Goal: Transaction & Acquisition: Book appointment/travel/reservation

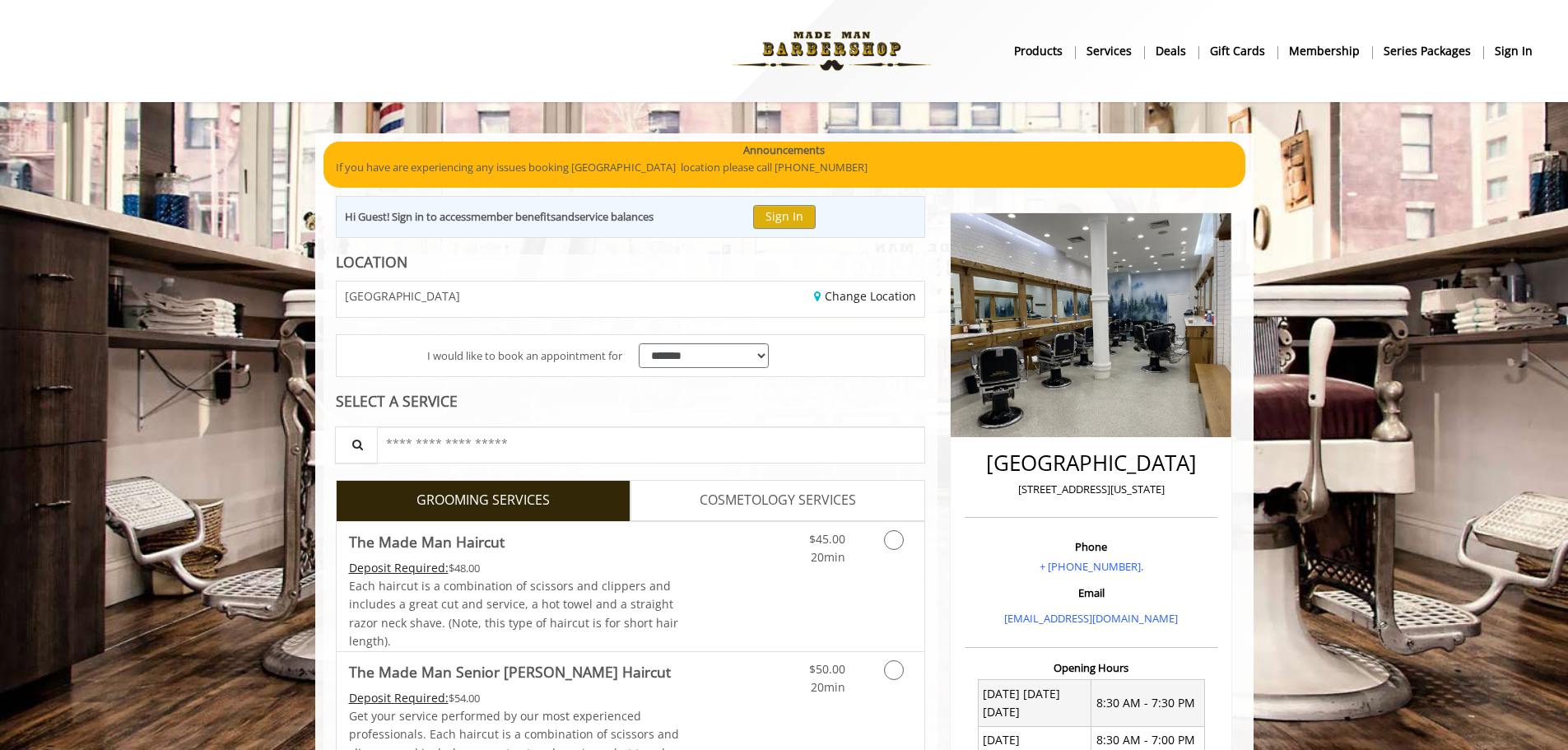
click at [1517, 44] on b "sign in" at bounding box center [1514, 51] width 38 height 18
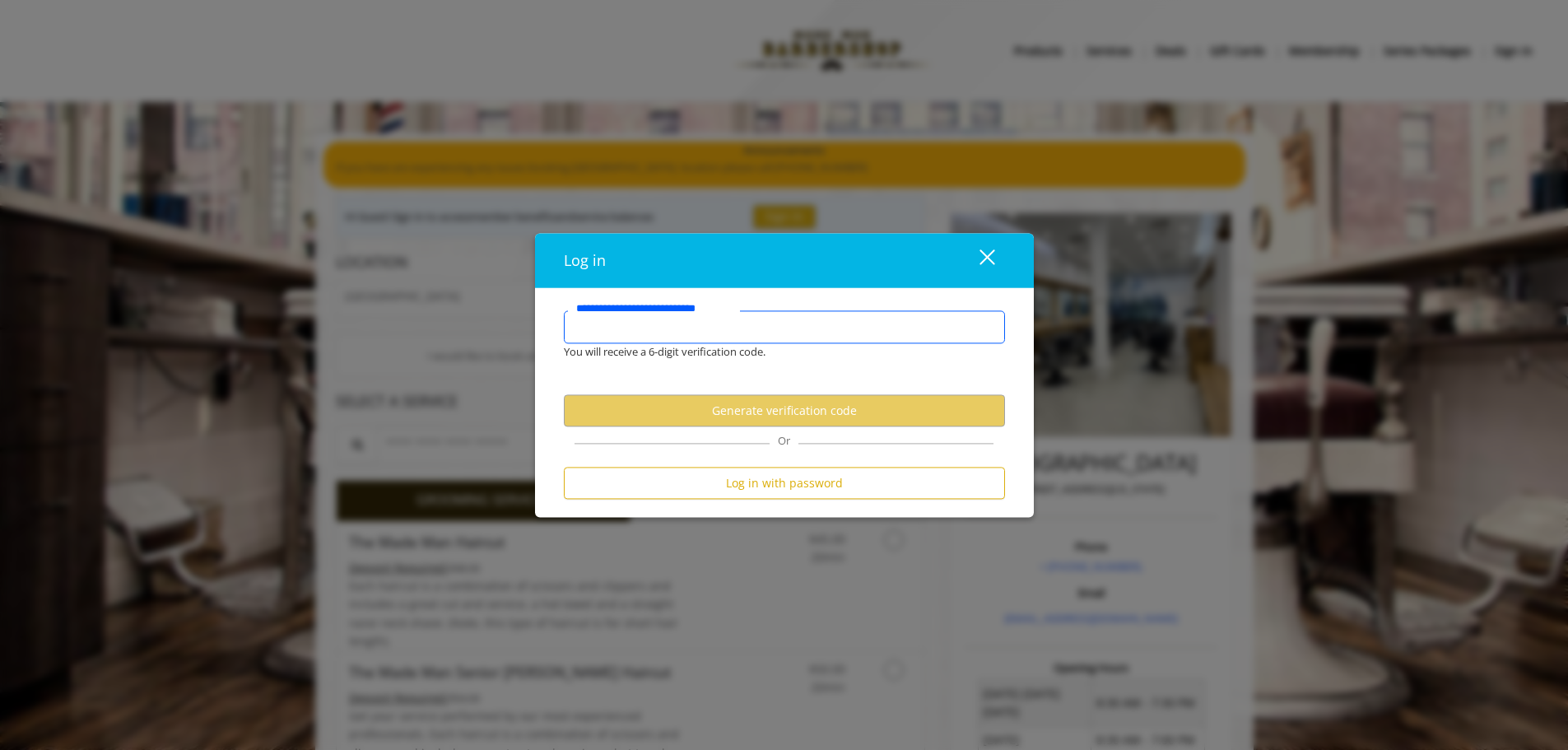
click at [790, 333] on input "**********" at bounding box center [784, 326] width 441 height 33
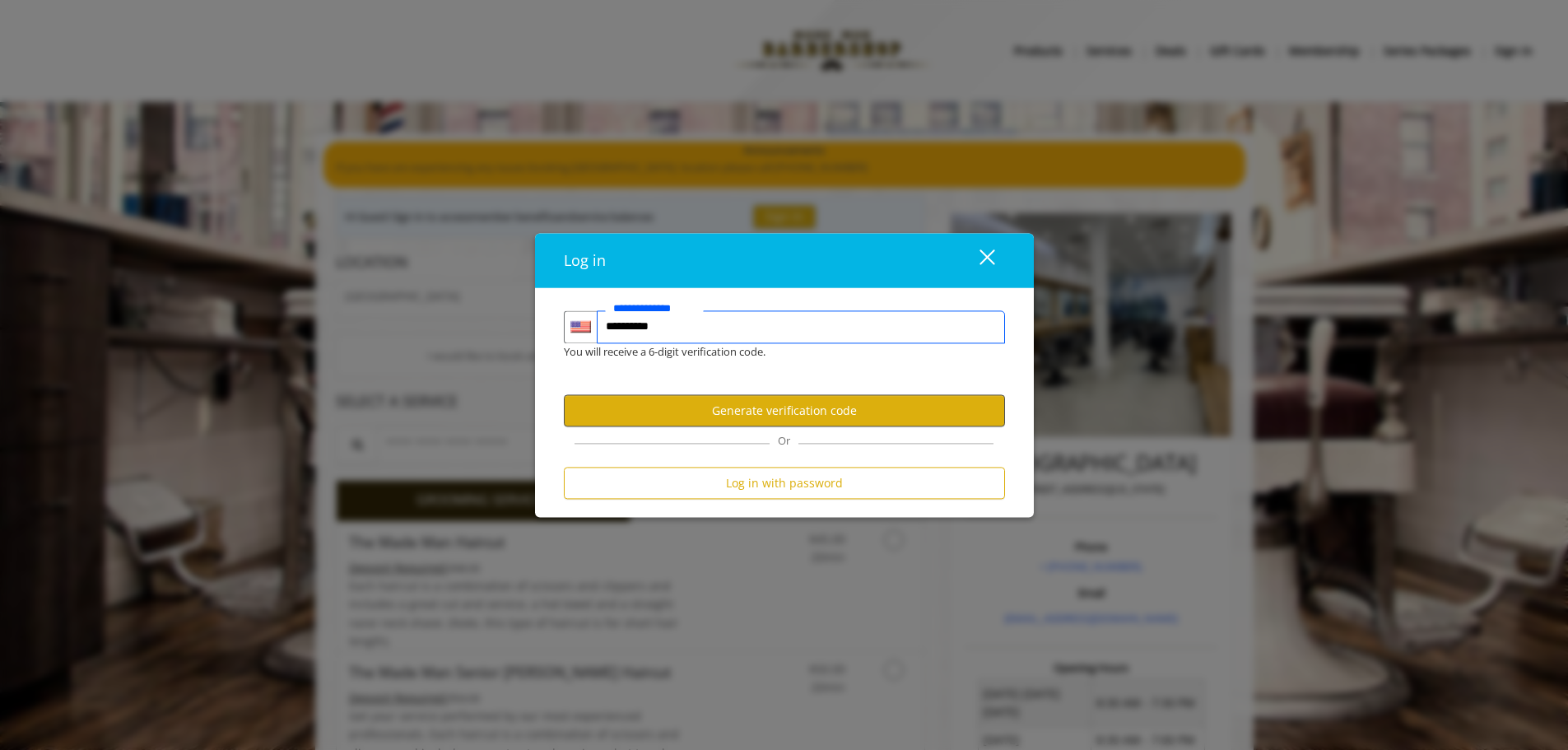
type input "**********"
click at [750, 406] on button "Generate verification code" at bounding box center [784, 411] width 441 height 32
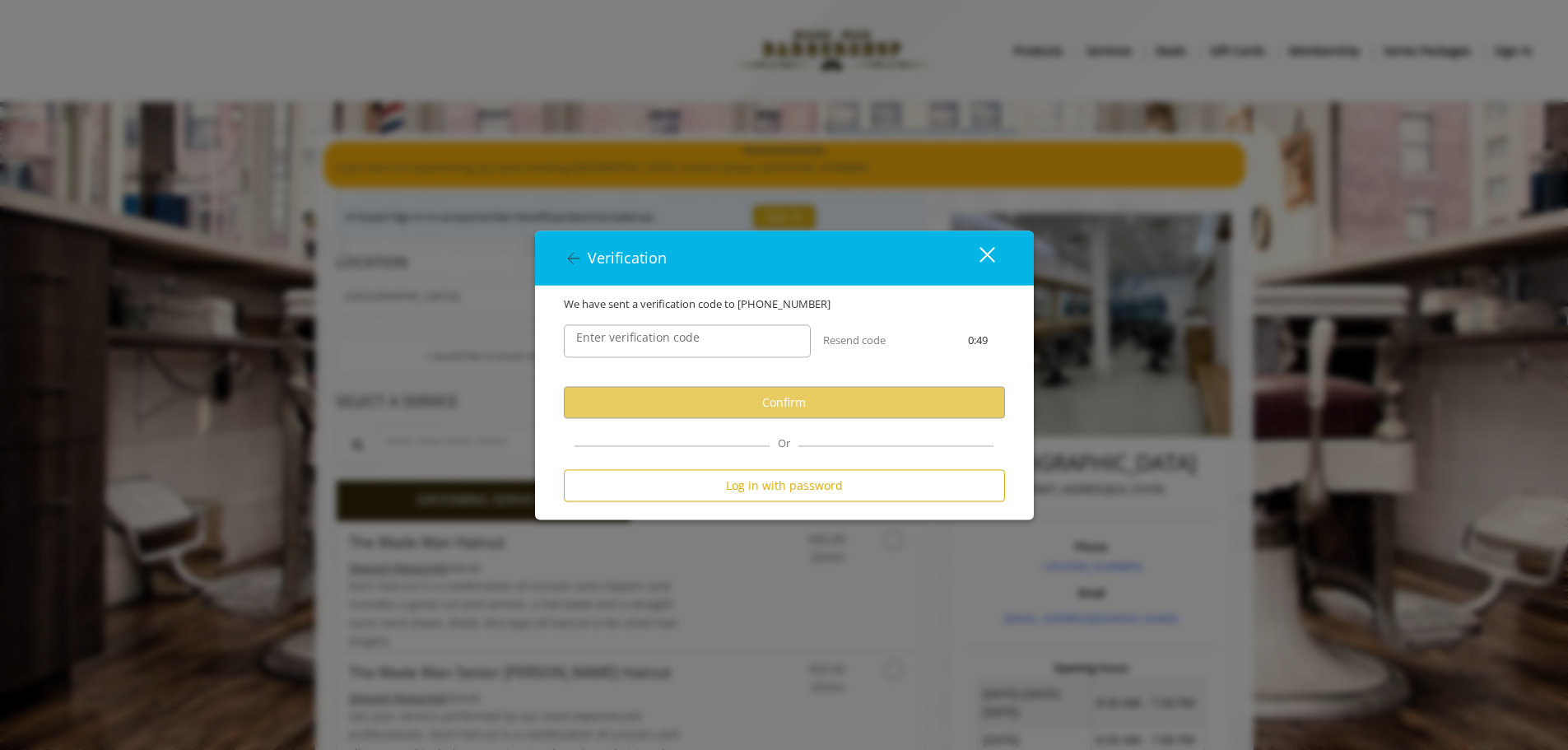
click at [659, 336] on label "Enter verification code" at bounding box center [638, 338] width 140 height 18
click at [659, 336] on input "Enter verification code" at bounding box center [687, 342] width 247 height 33
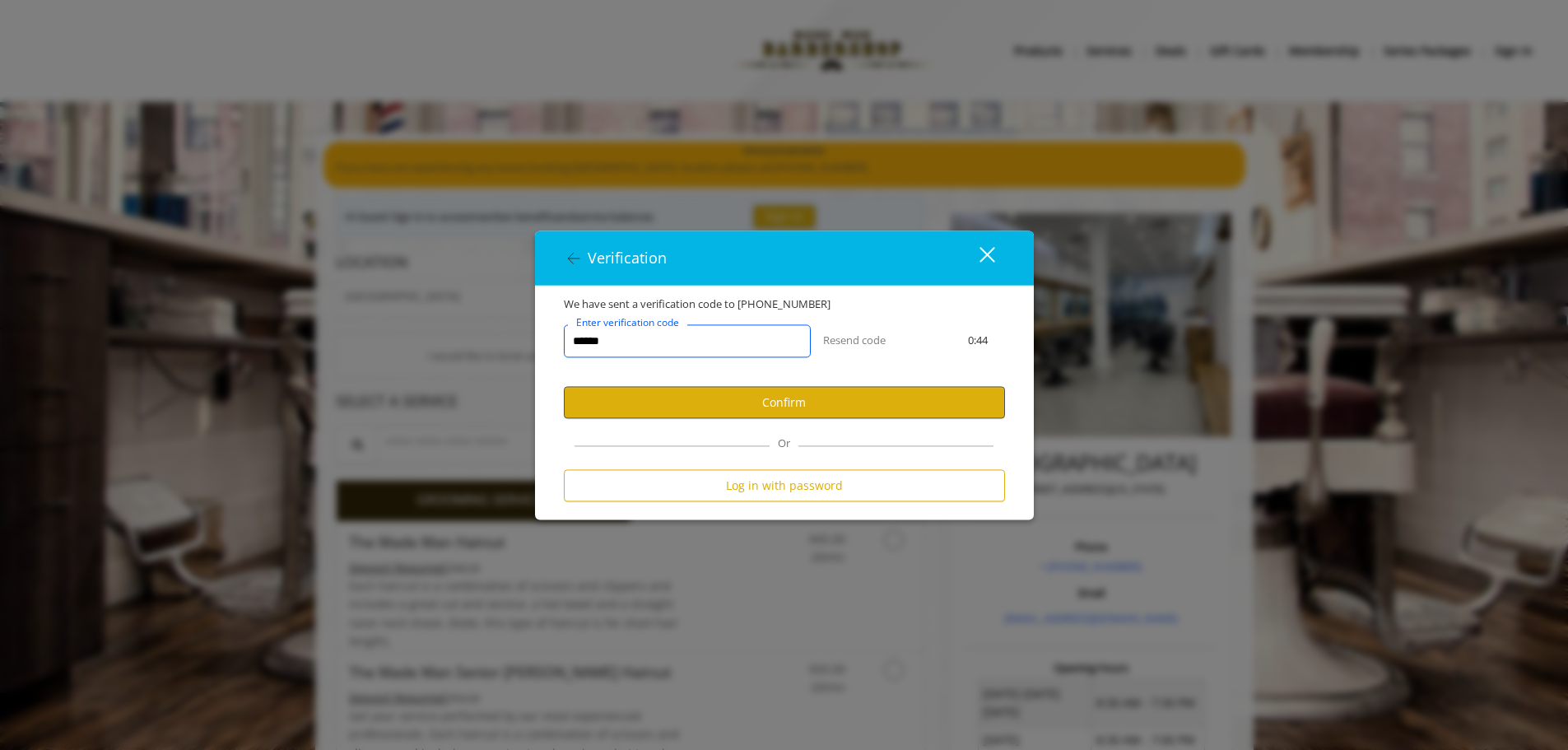
type input "******"
click at [675, 417] on button "Confirm" at bounding box center [784, 402] width 441 height 32
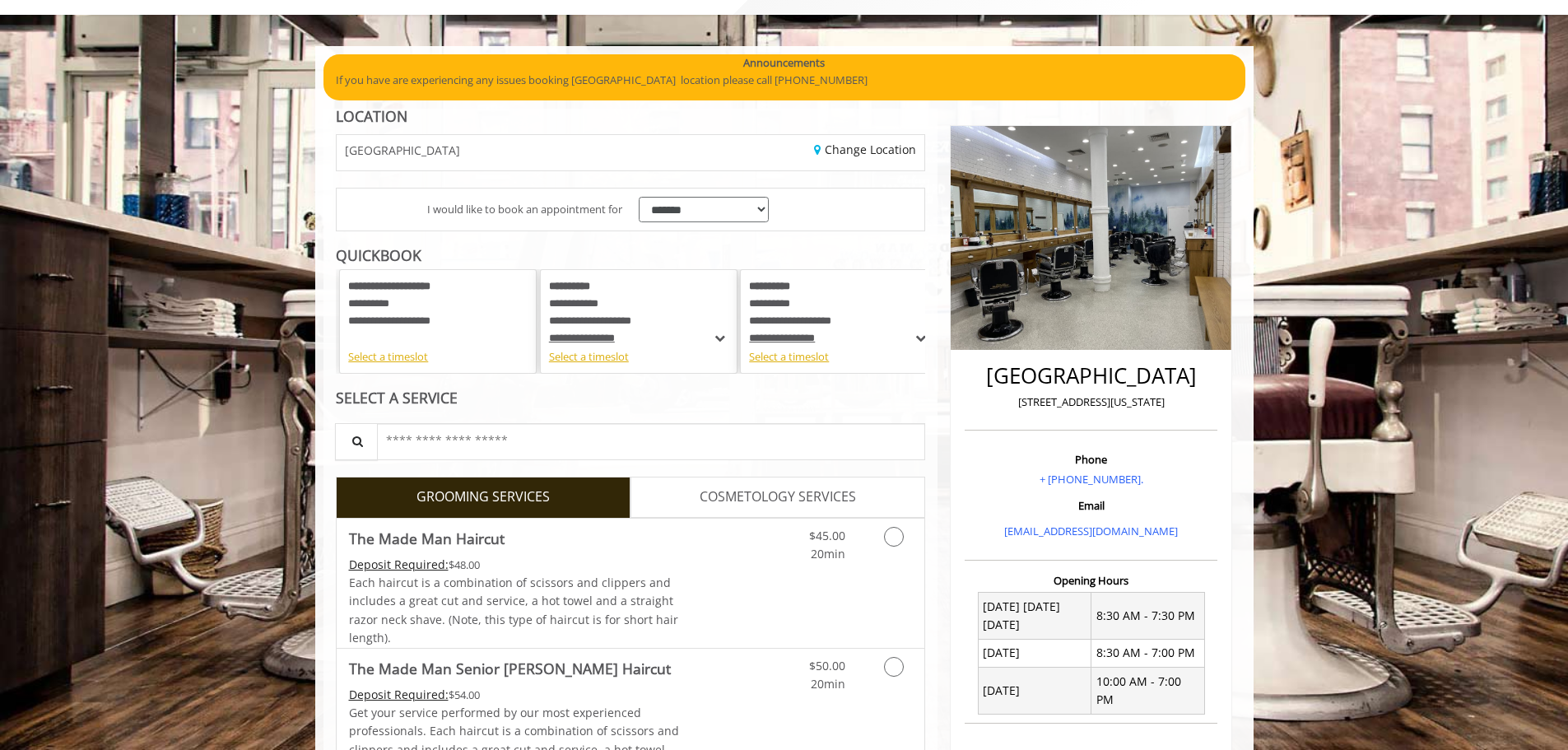
scroll to position [83, 0]
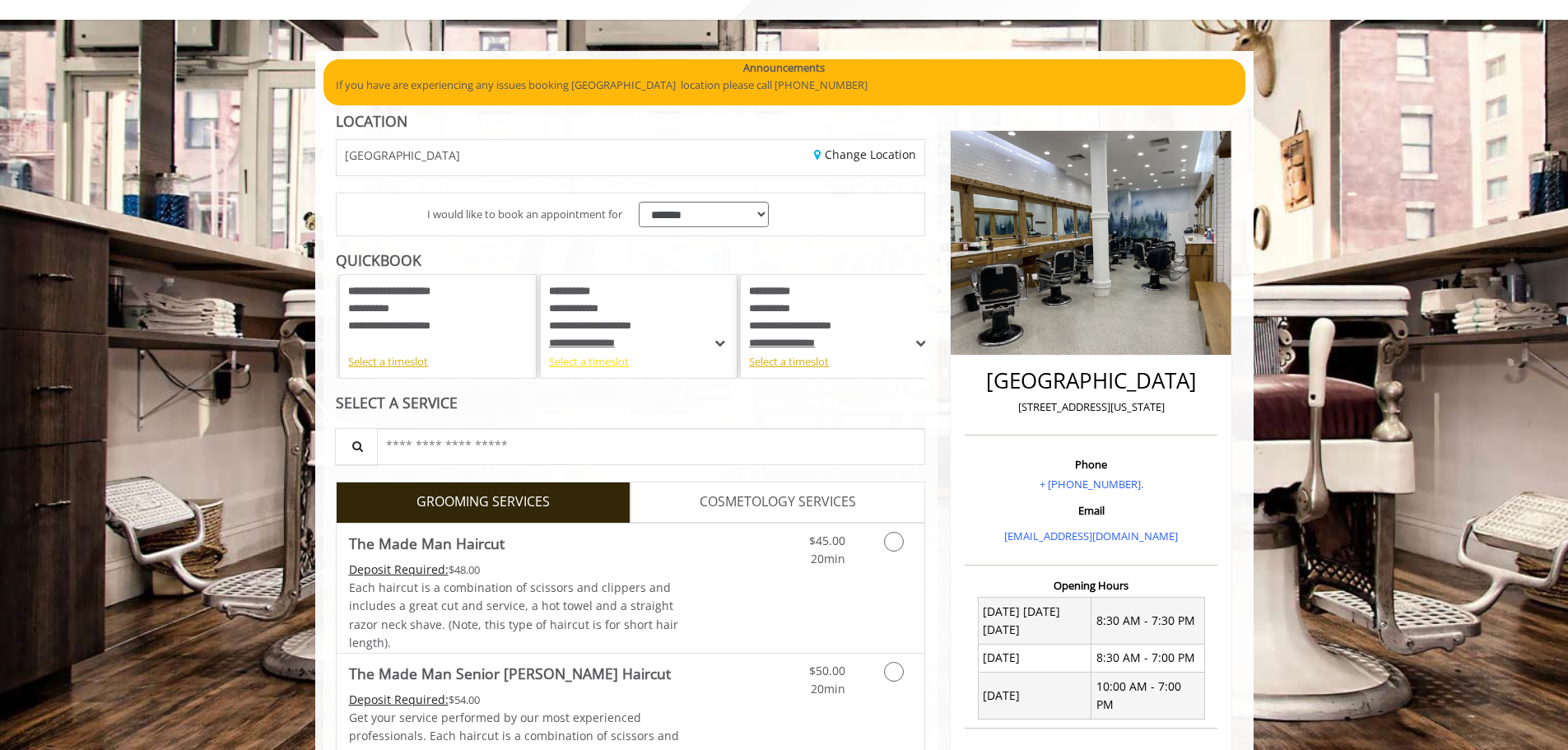
click at [603, 359] on div "Select a timeslot" at bounding box center [638, 361] width 180 height 17
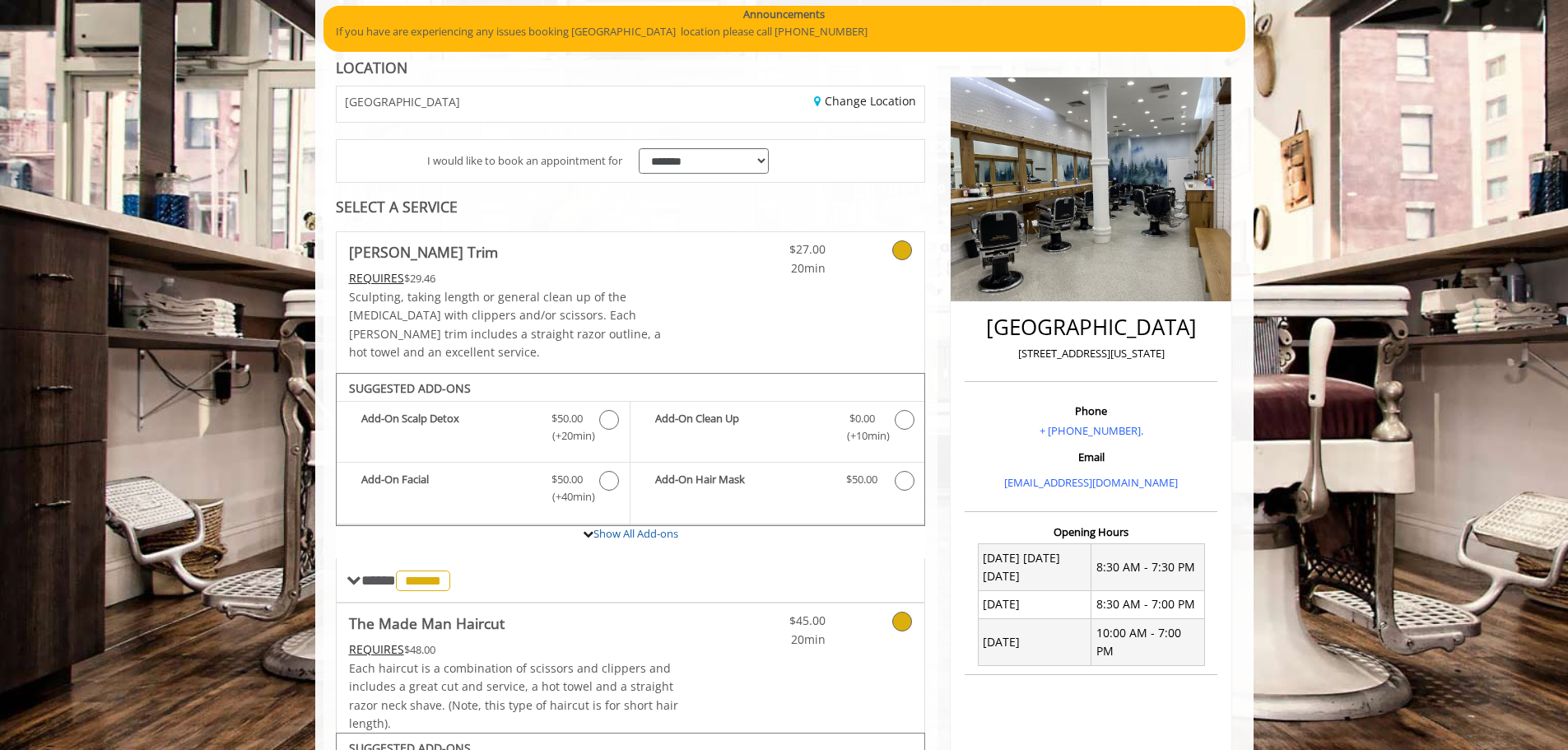
scroll to position [412, 0]
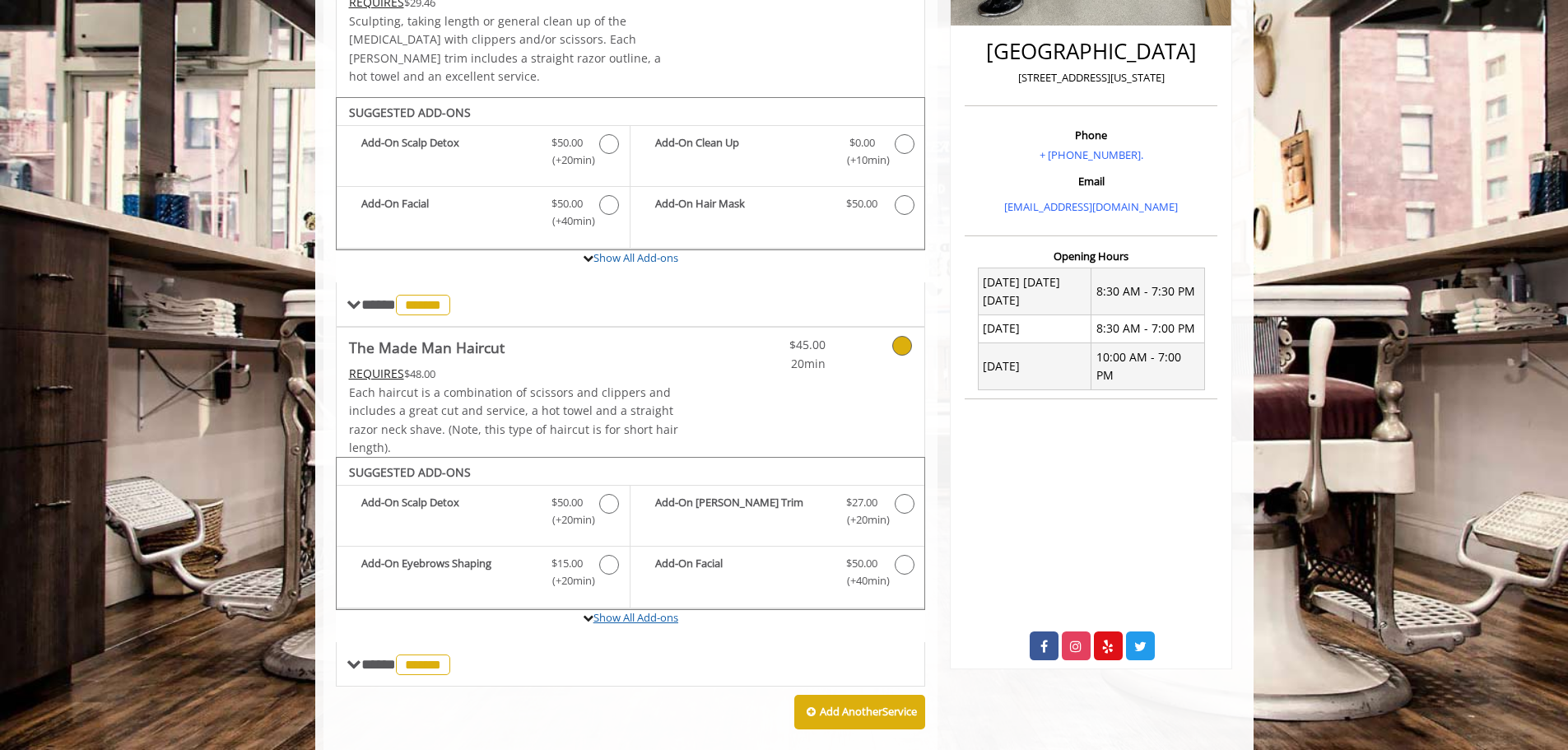
click at [672, 610] on link "Show All Add-ons" at bounding box center [635, 617] width 85 height 15
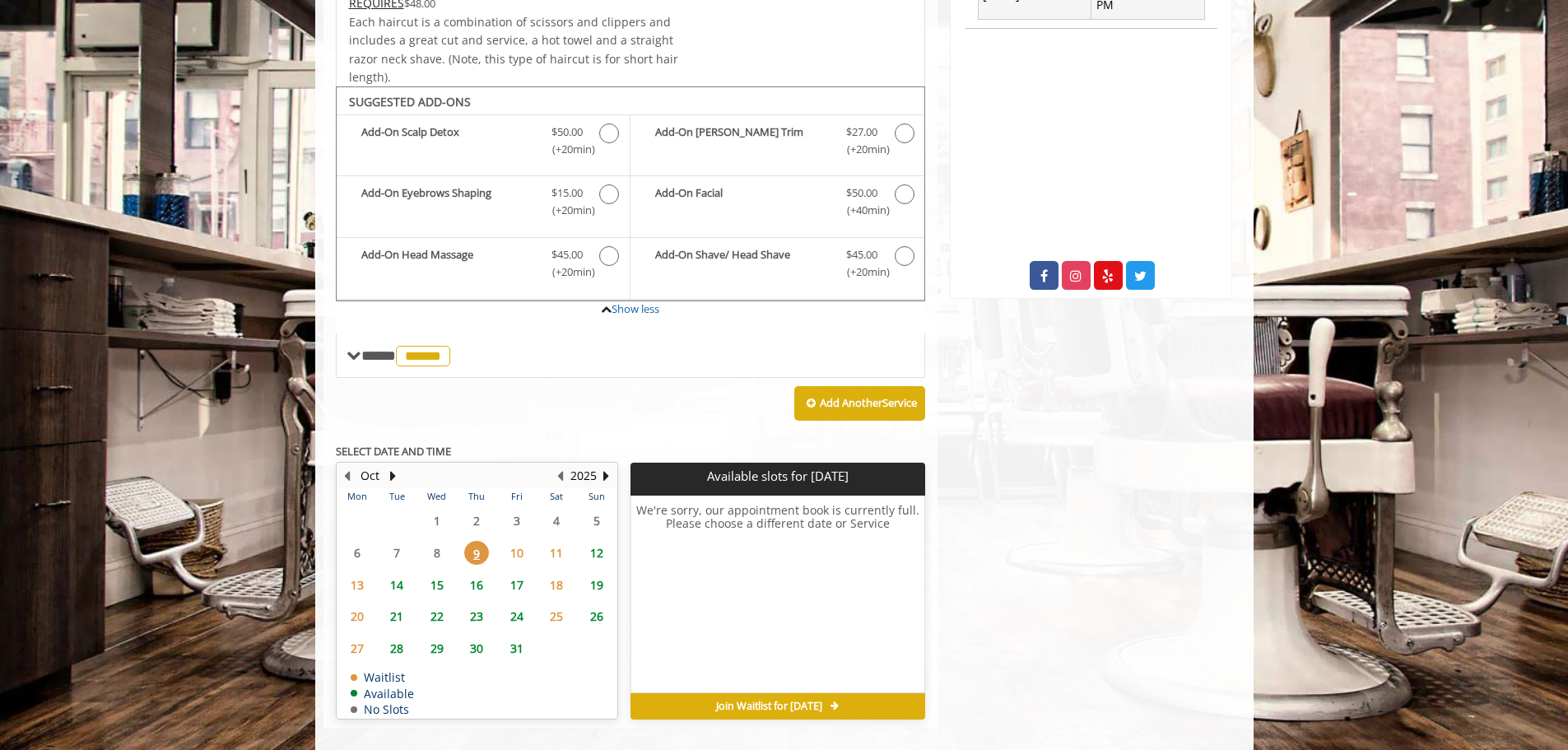
scroll to position [783, 0]
click at [592, 540] on span "12" at bounding box center [597, 552] width 24 height 24
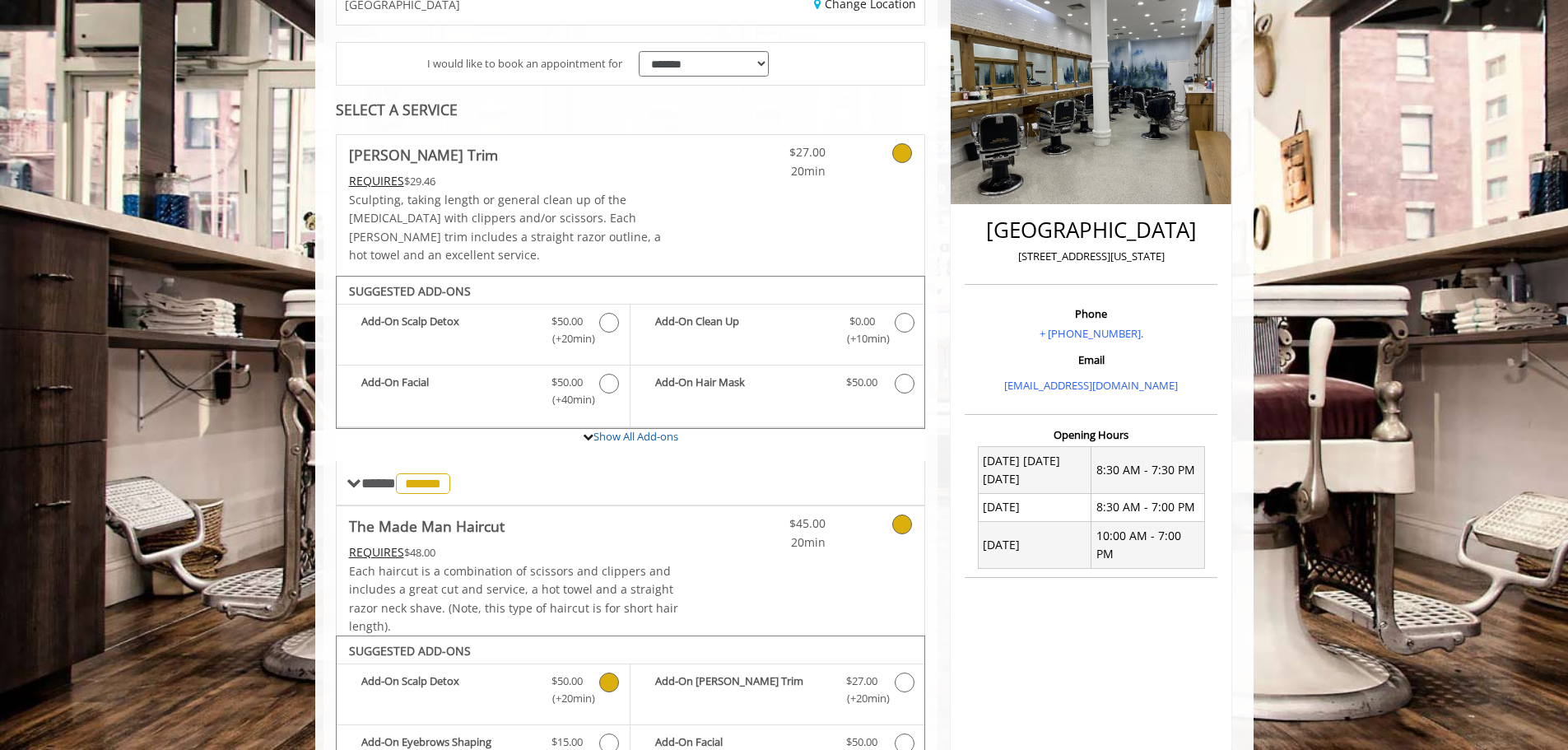
scroll to position [231, 0]
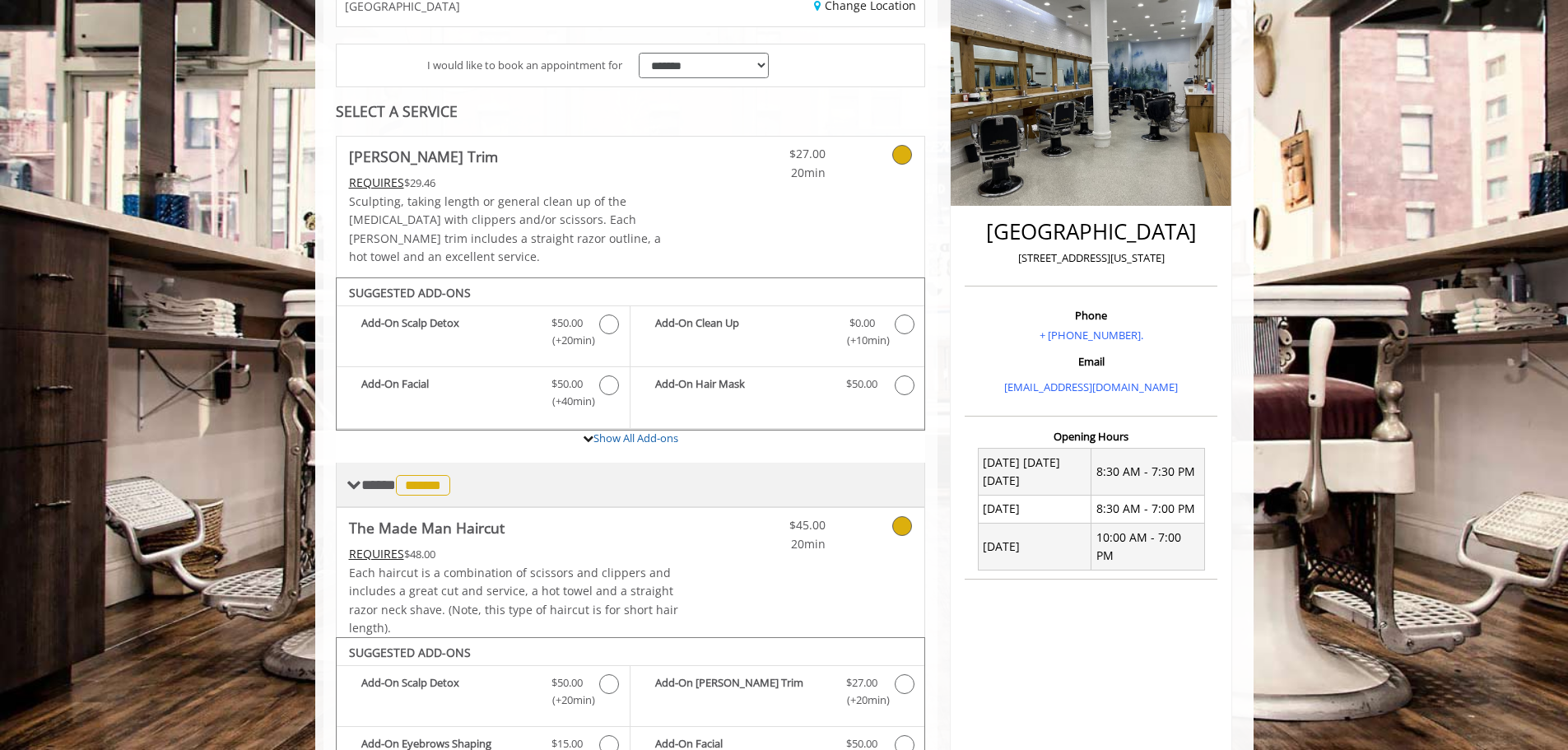
click at [364, 477] on span "**** ****** ********" at bounding box center [408, 484] width 93 height 15
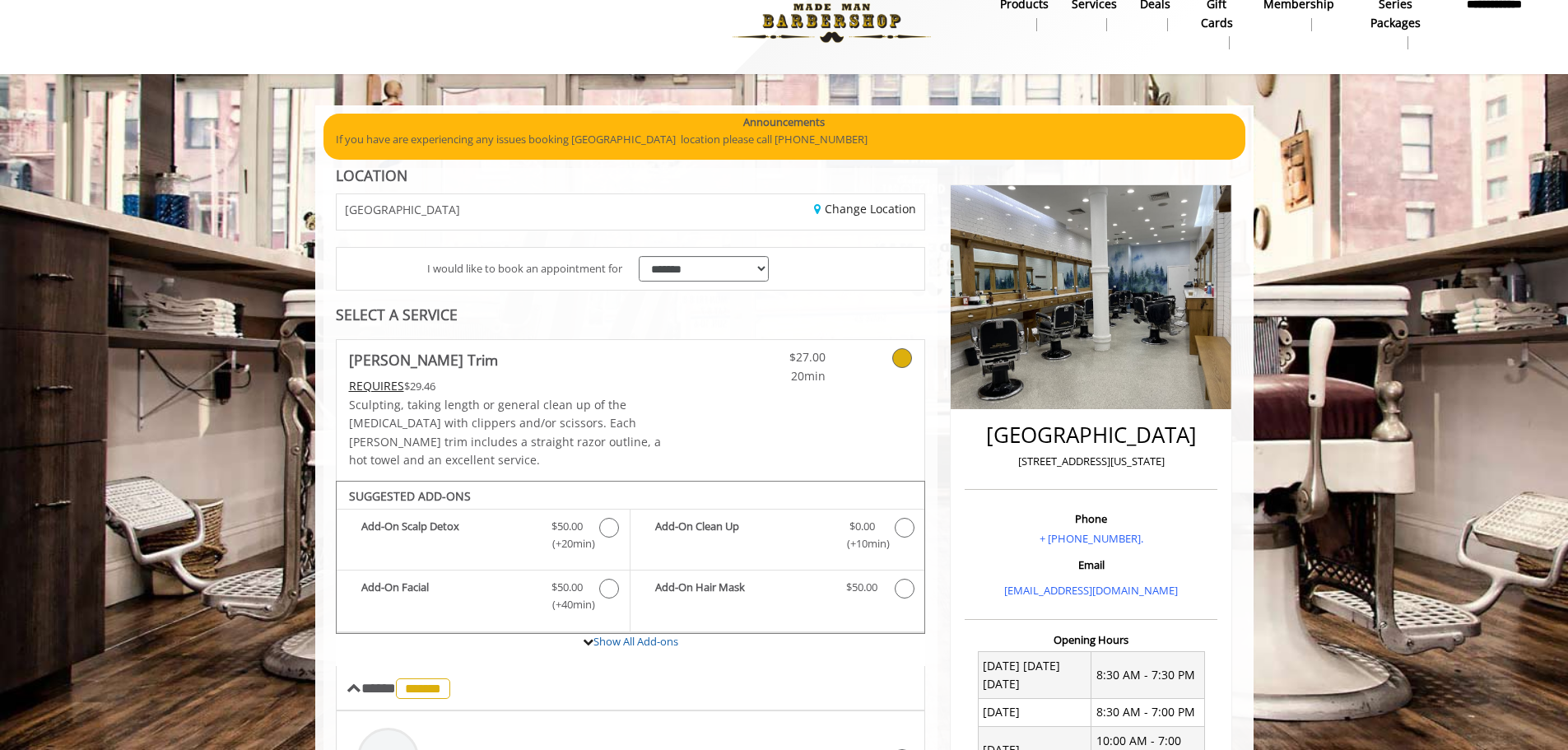
scroll to position [0, 0]
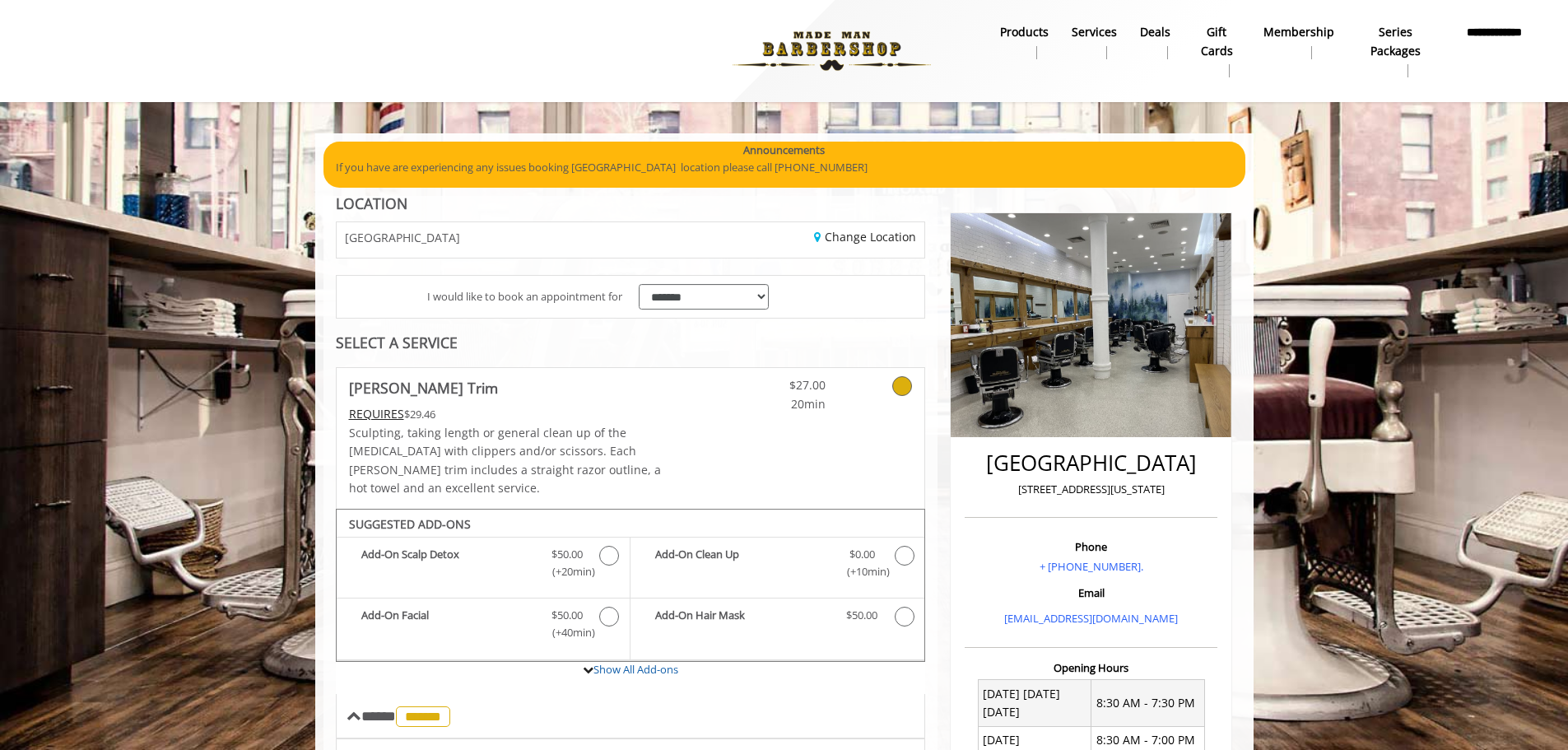
click at [1089, 33] on b "Services" at bounding box center [1094, 32] width 46 height 18
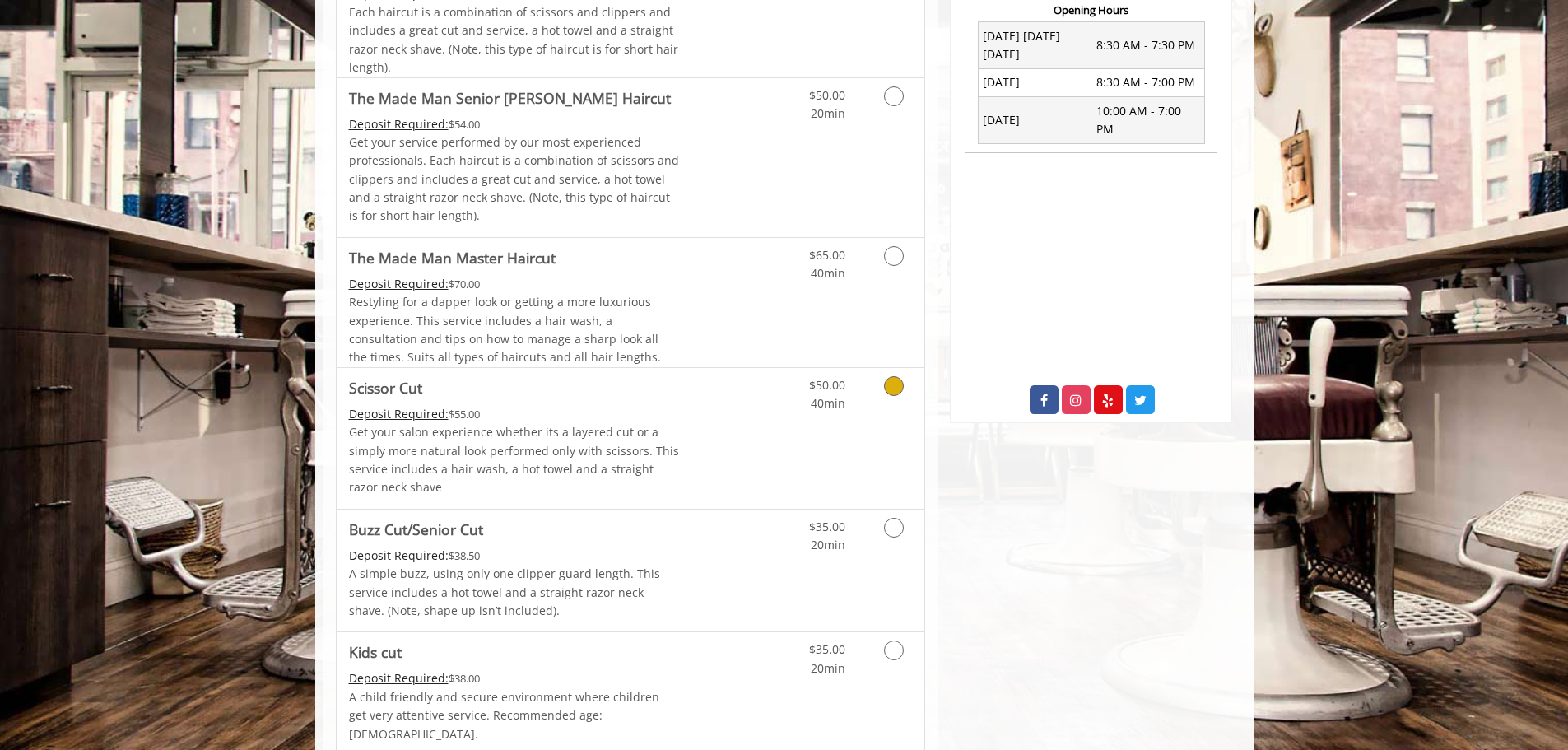
scroll to position [659, 0]
click at [895, 536] on icon "Grooming services" at bounding box center [894, 527] width 19 height 19
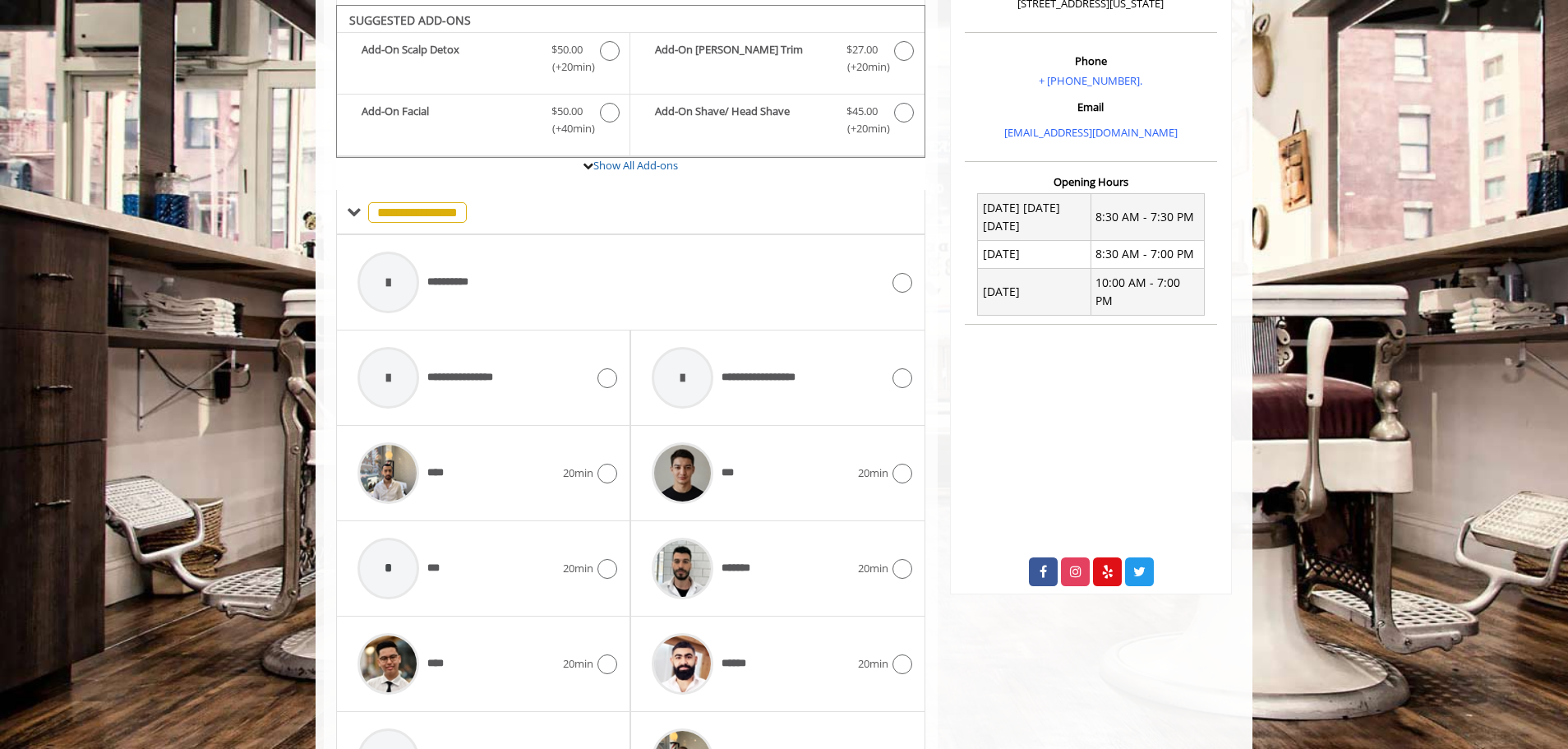
scroll to position [490, 0]
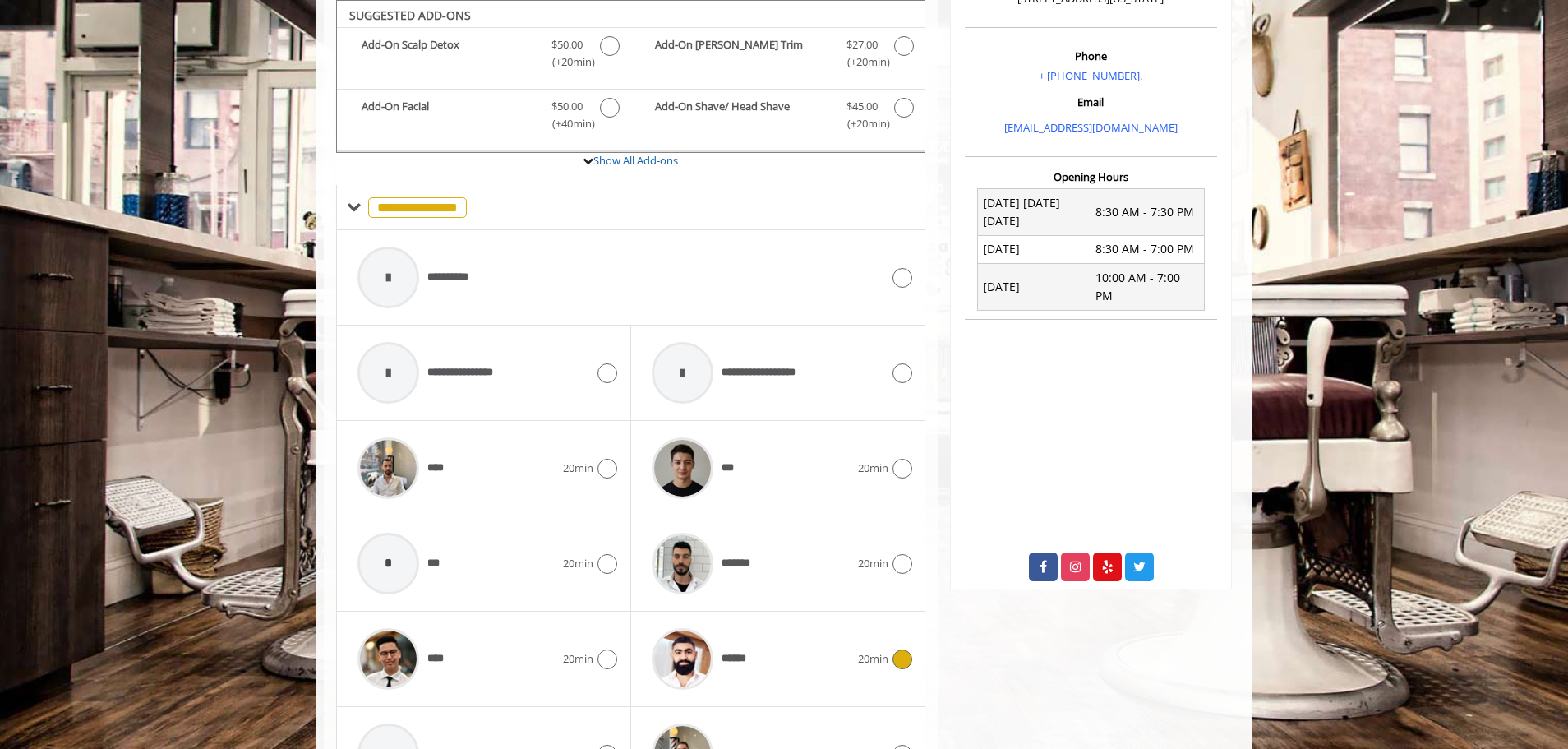
click at [909, 664] on icon at bounding box center [902, 659] width 19 height 19
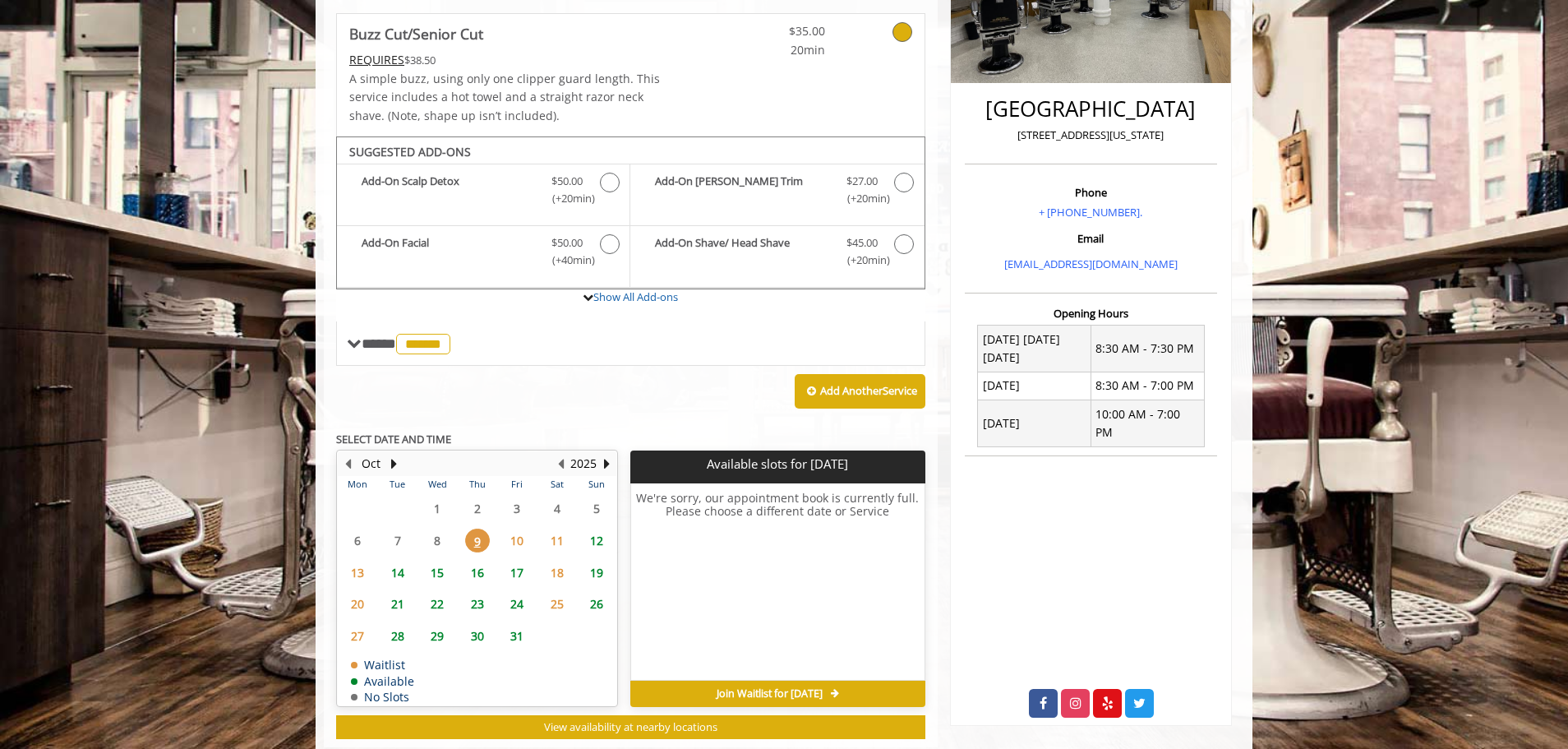
scroll to position [393, 0]
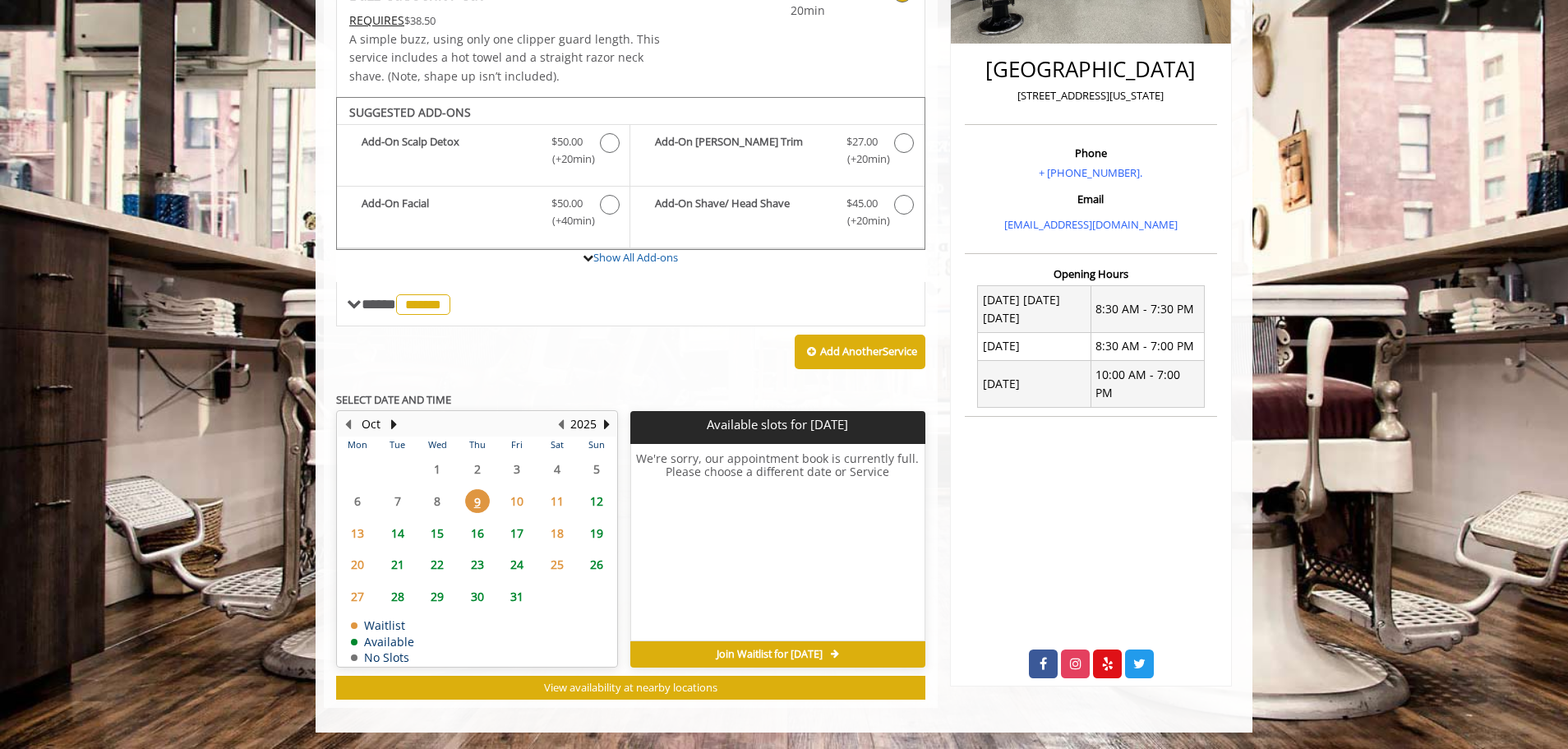
click at [595, 505] on span "12" at bounding box center [595, 501] width 24 height 24
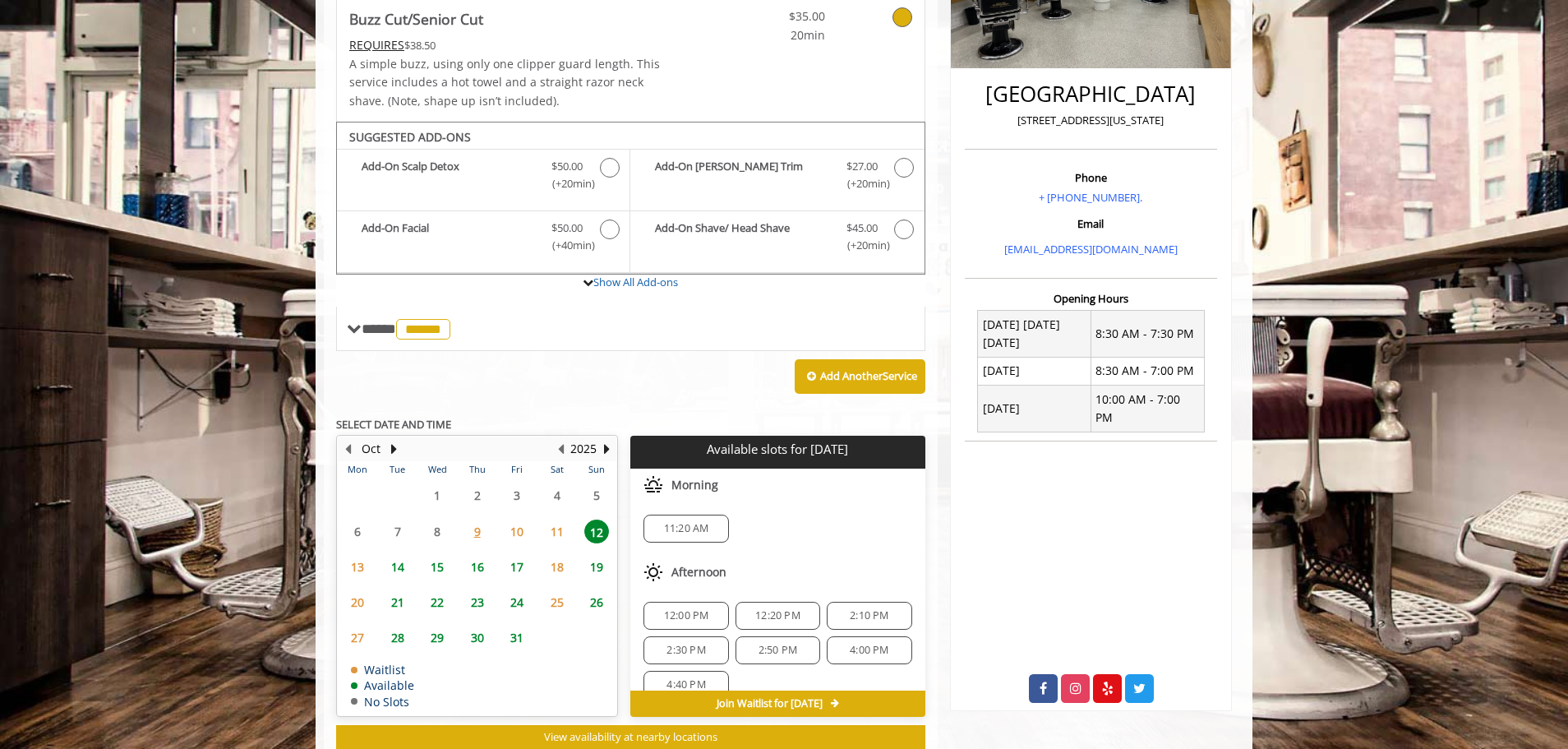
scroll to position [417, 0]
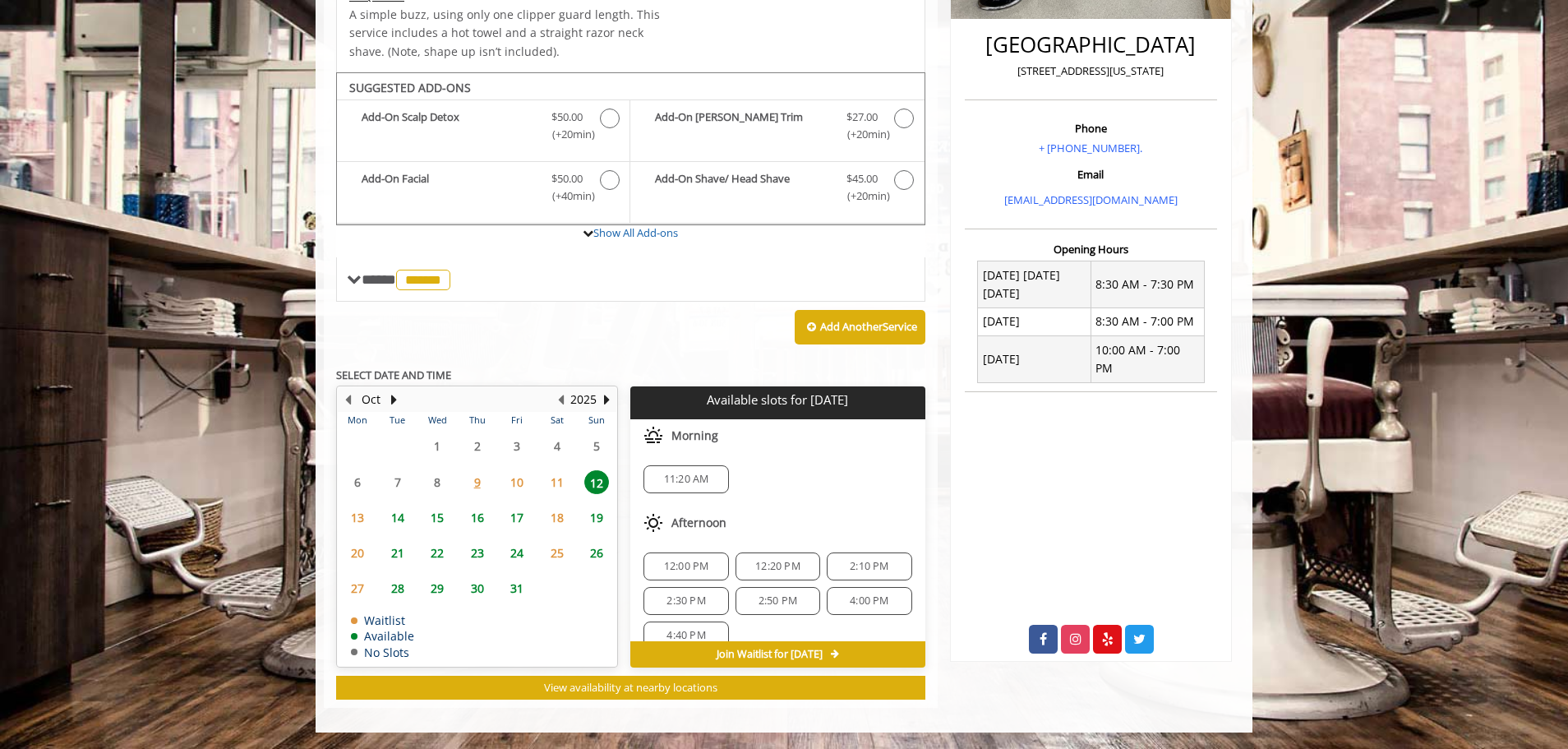
click at [689, 572] on span "12:00 PM" at bounding box center [687, 567] width 46 height 14
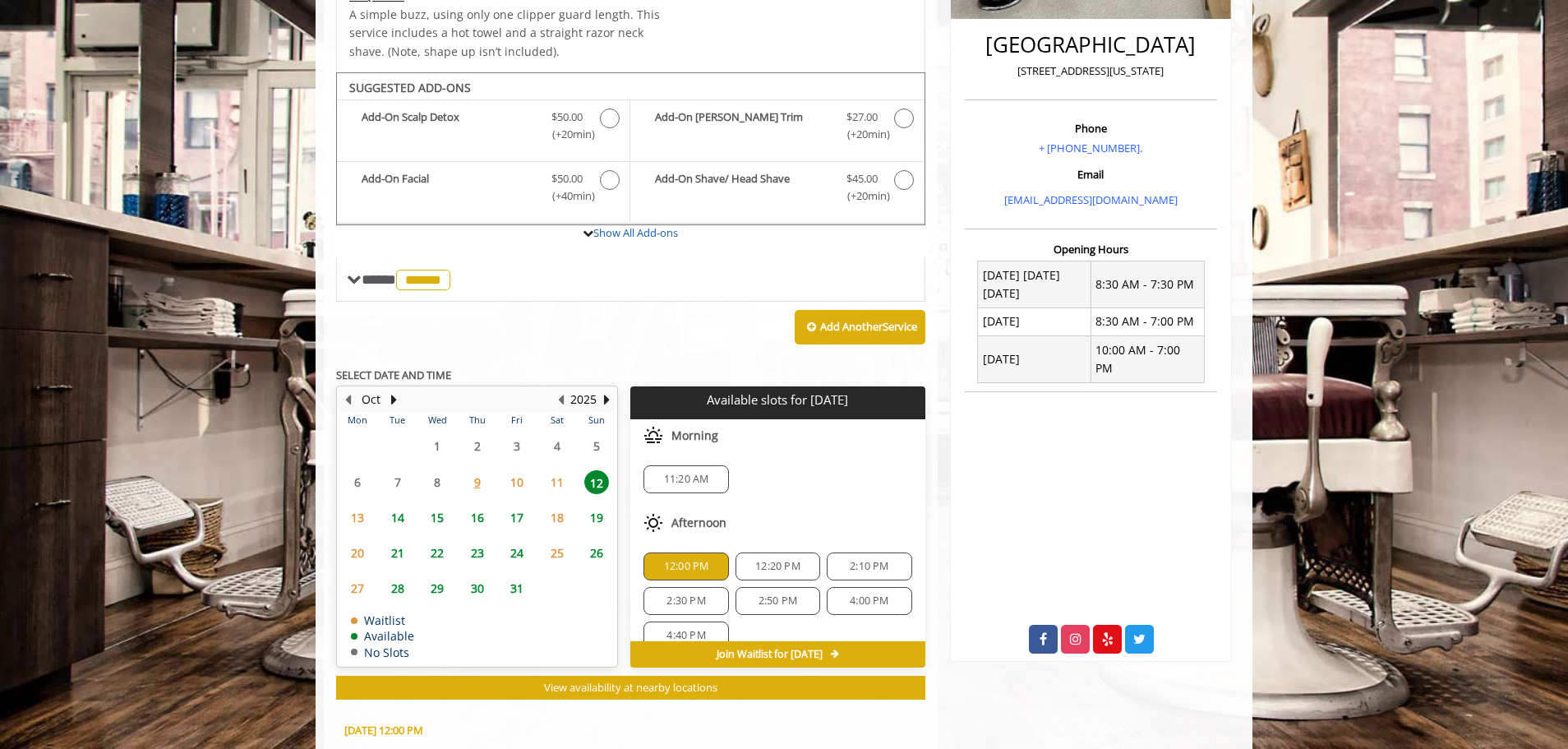
scroll to position [714, 0]
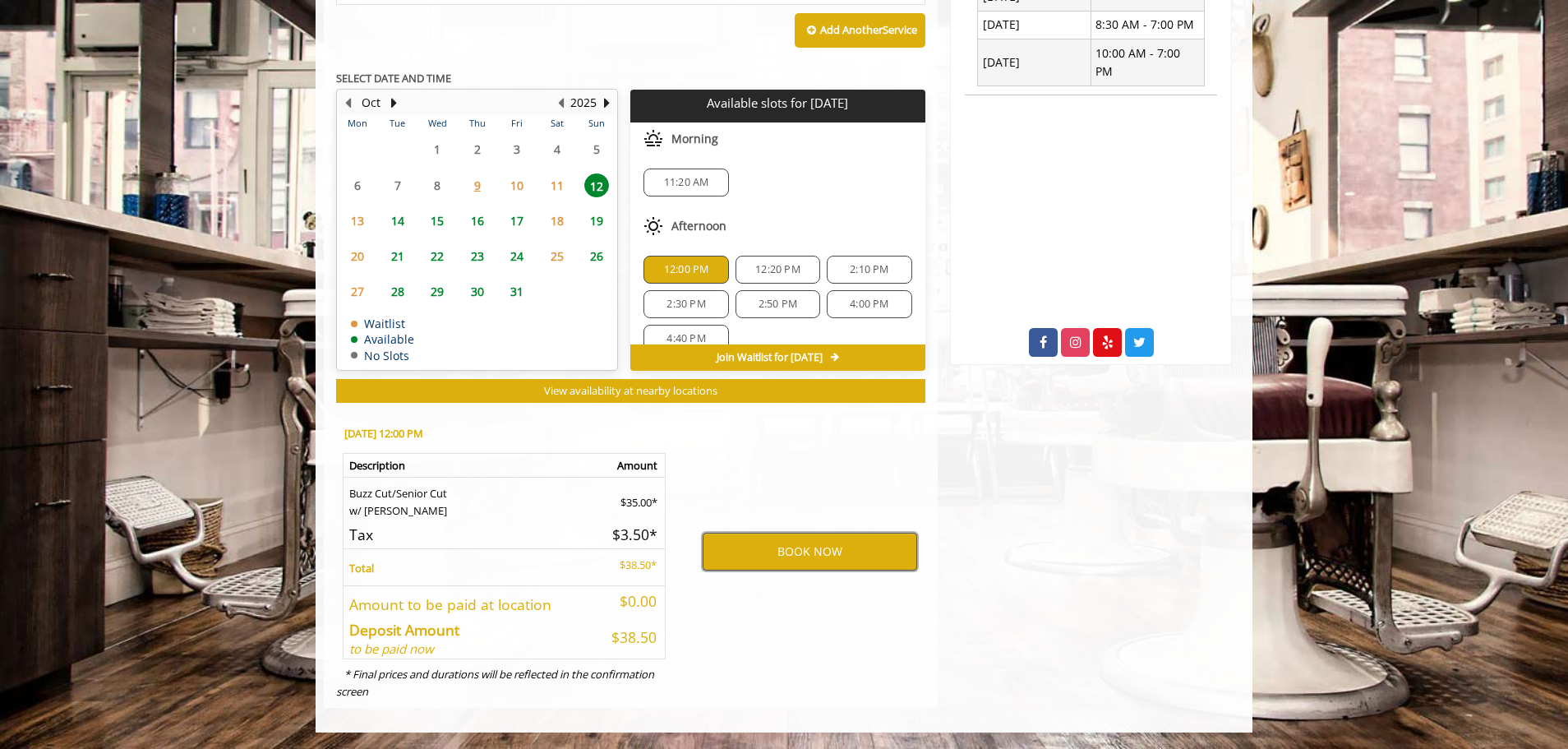
click at [754, 559] on button "BOOK NOW" at bounding box center [809, 551] width 214 height 38
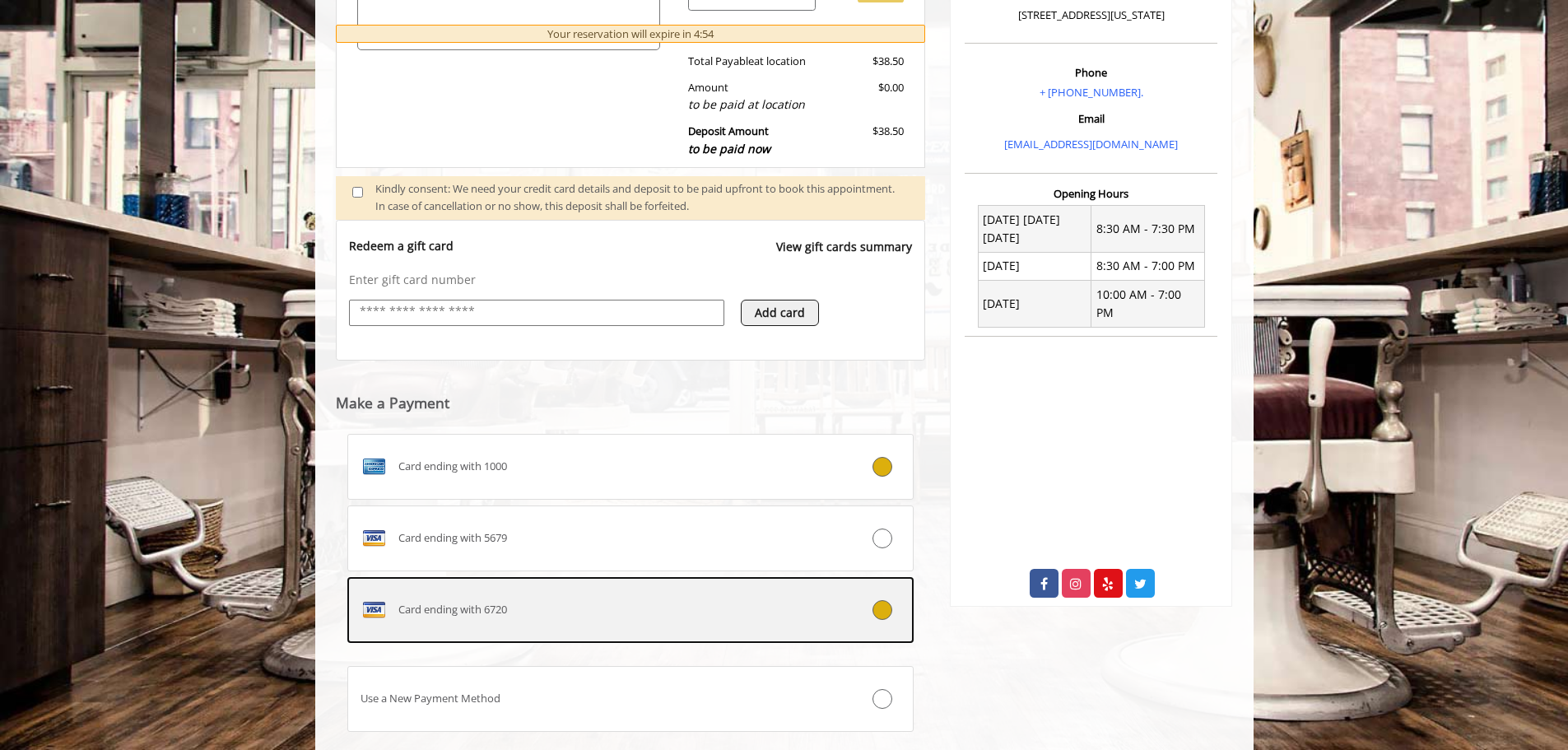
scroll to position [489, 0]
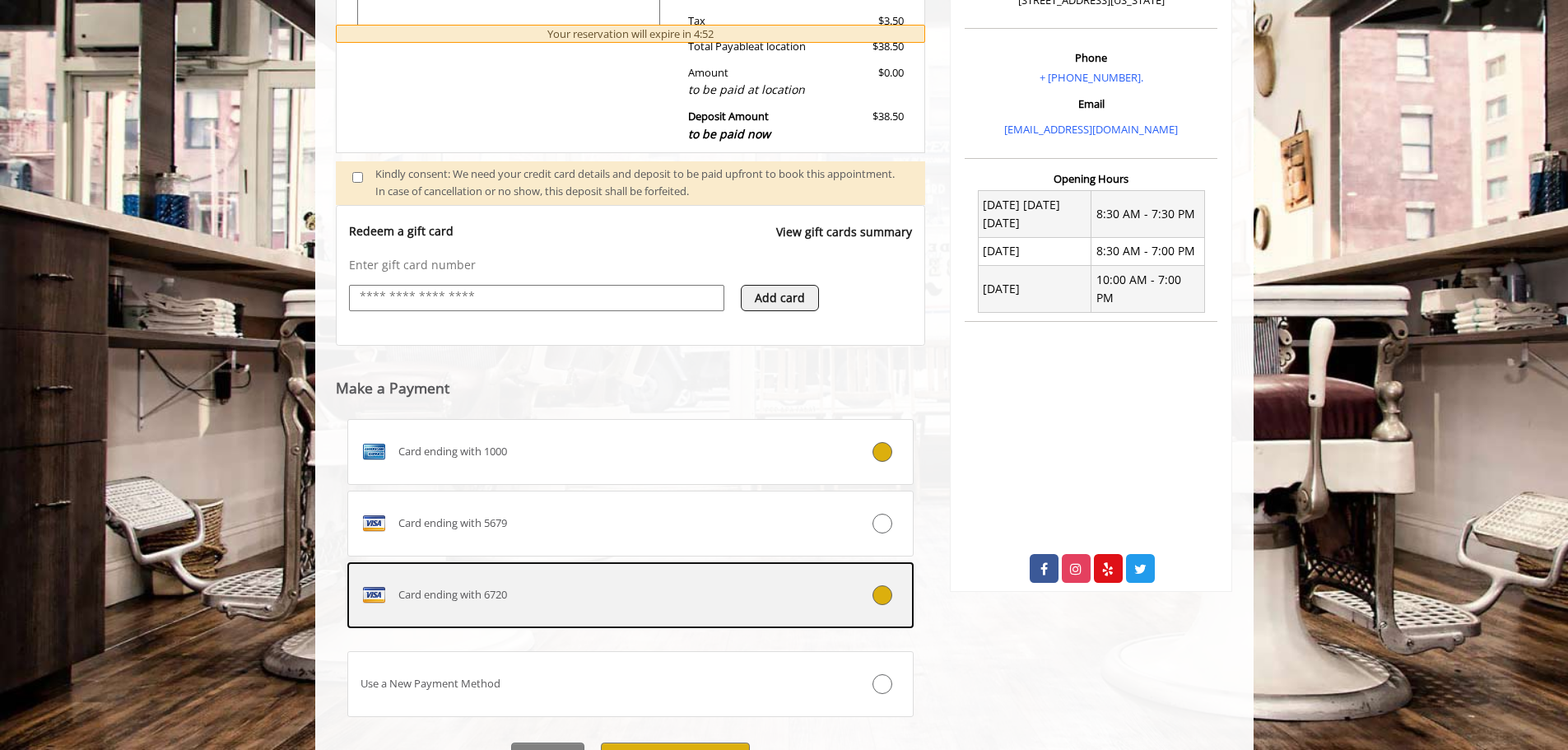
click at [879, 597] on icon at bounding box center [882, 595] width 19 height 19
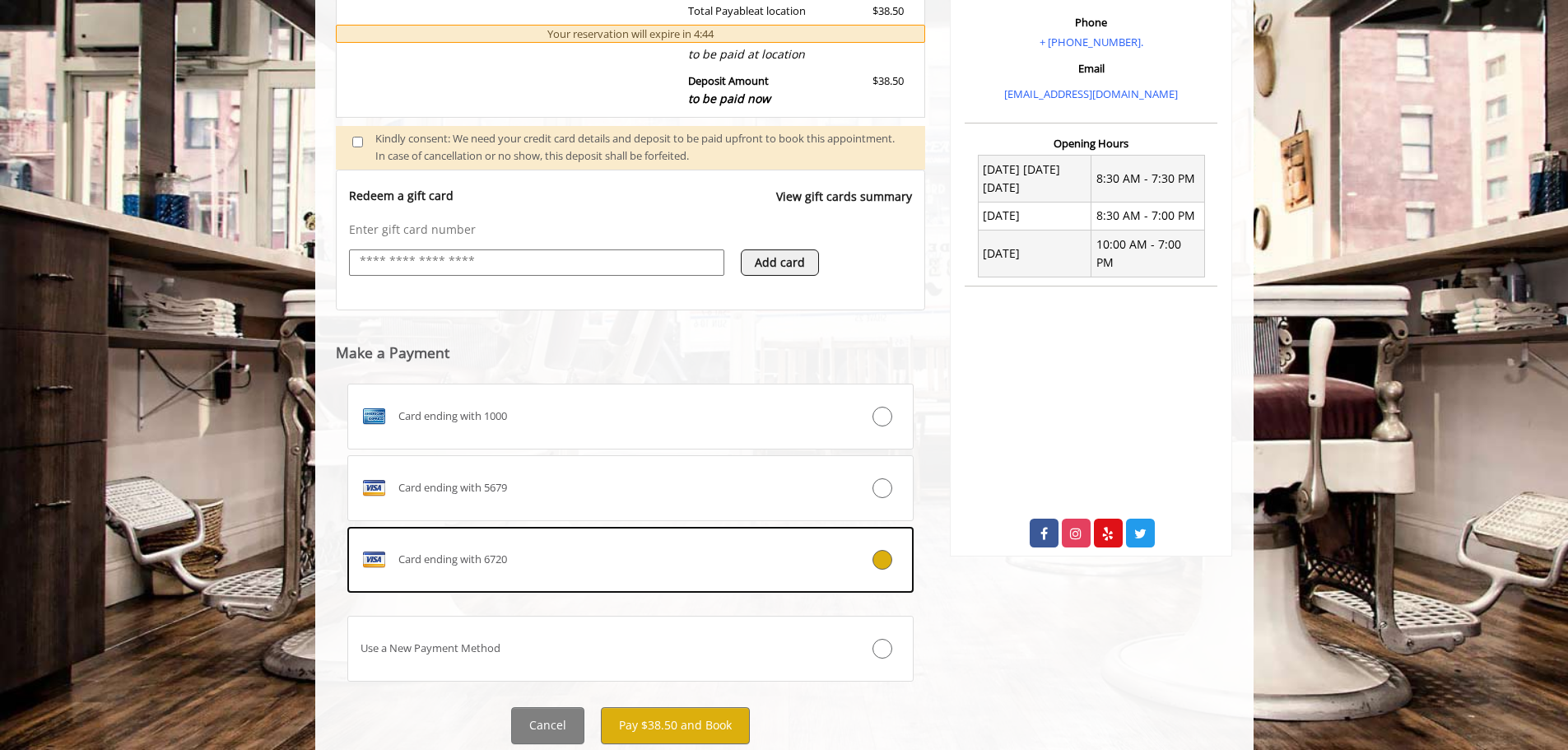
scroll to position [576, 0]
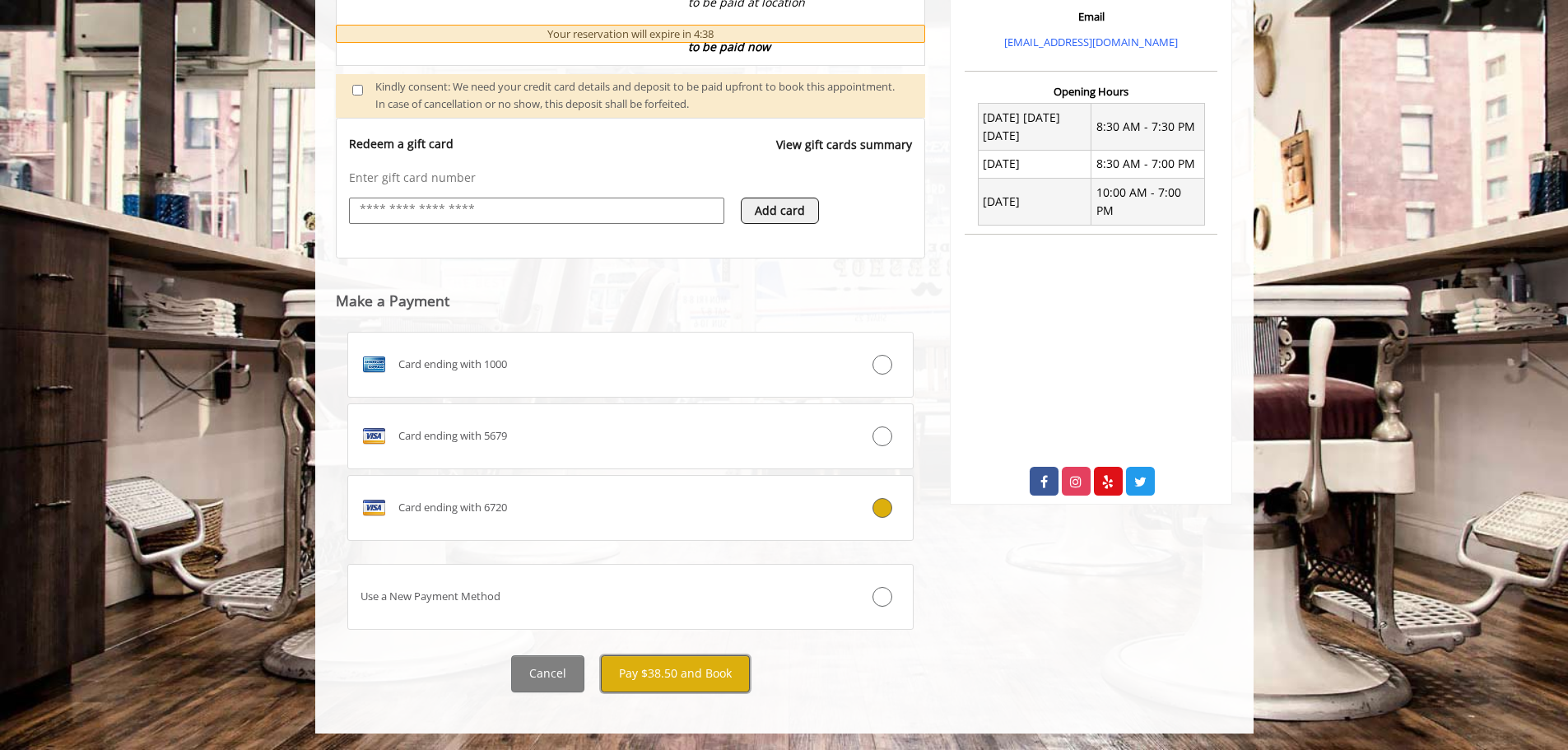
click at [664, 666] on button "Pay $38.50 and Book" at bounding box center [675, 673] width 149 height 37
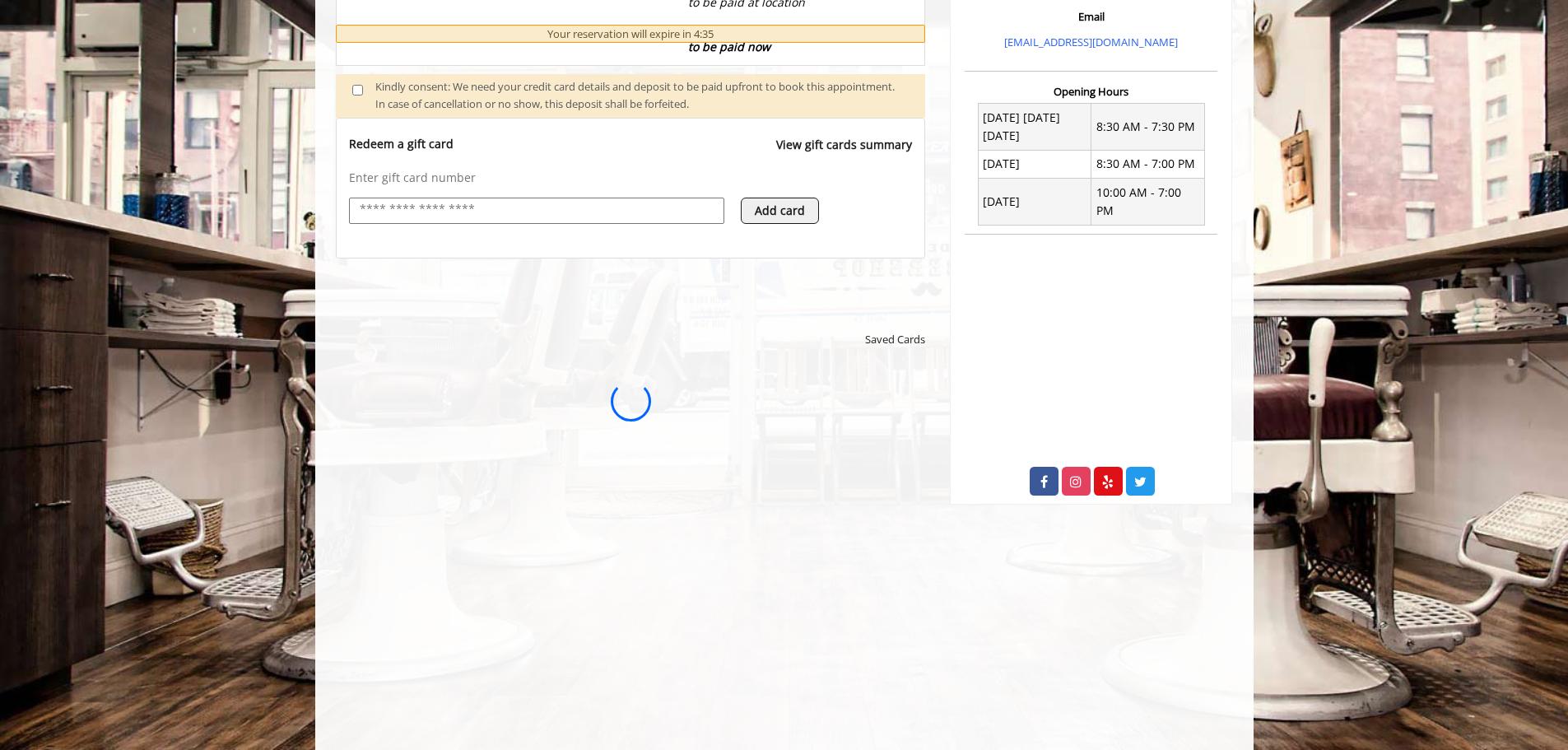
scroll to position [0, 0]
